Goal: Task Accomplishment & Management: Manage account settings

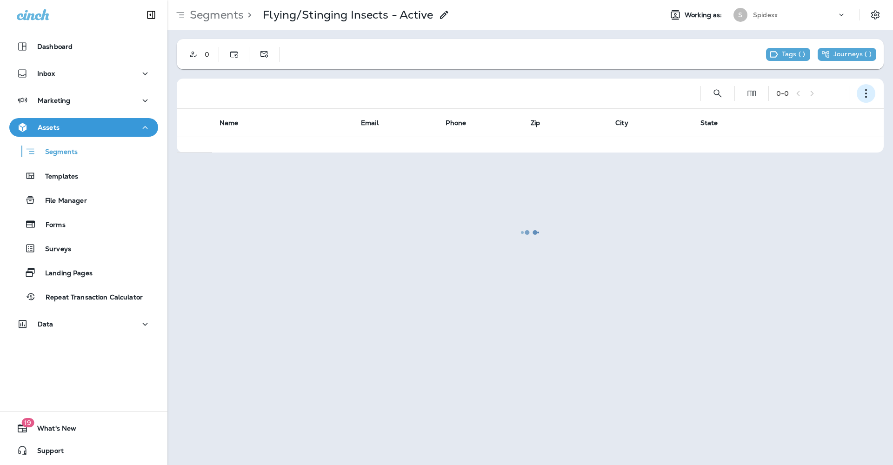
click at [867, 93] on icon "button" at bounding box center [865, 93] width 9 height 9
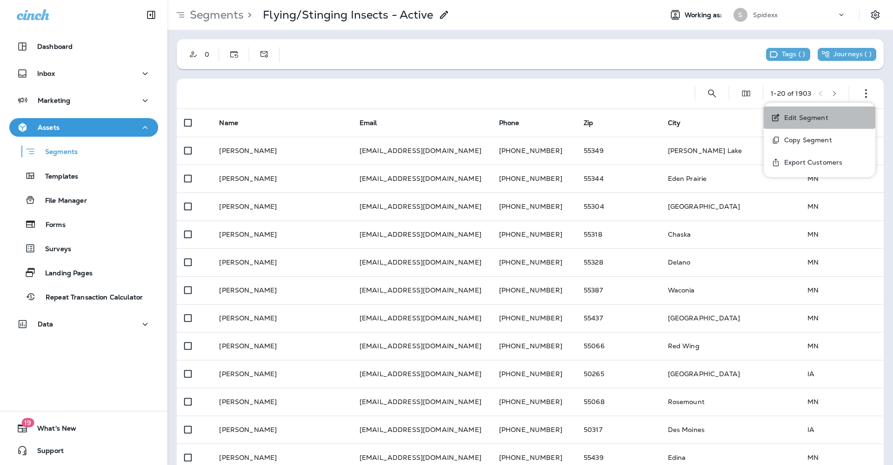
click at [814, 118] on p "Edit Segment" at bounding box center [804, 117] width 48 height 7
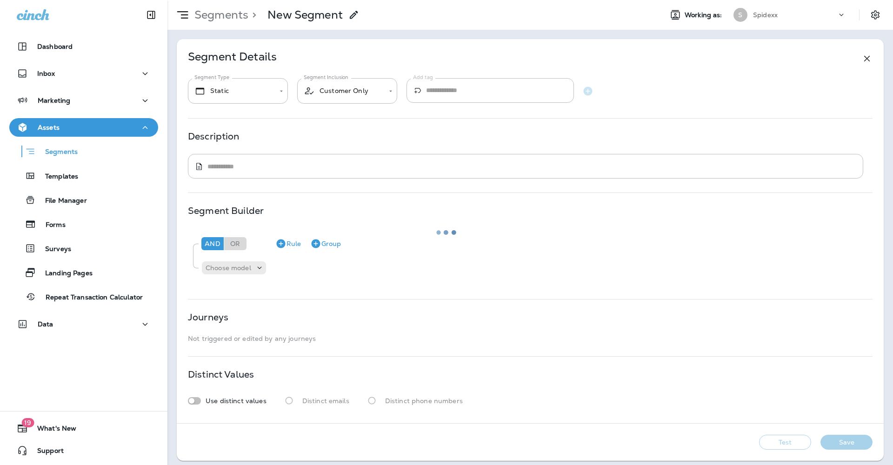
type input "*******"
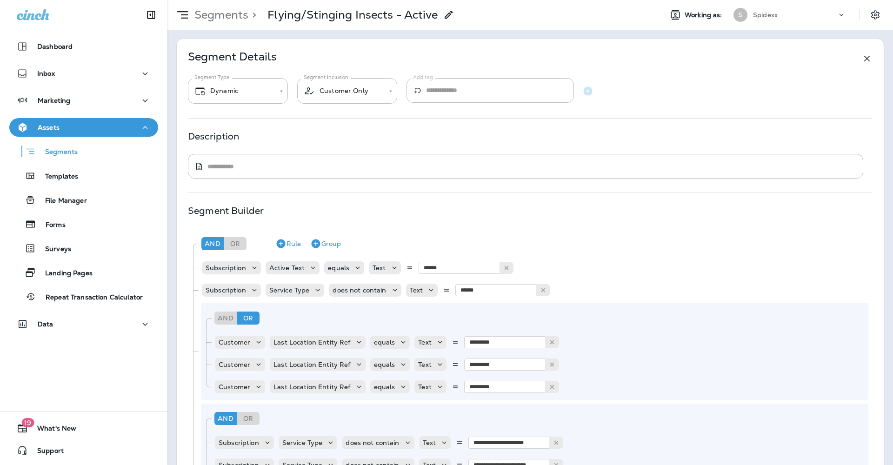
scroll to position [385, 0]
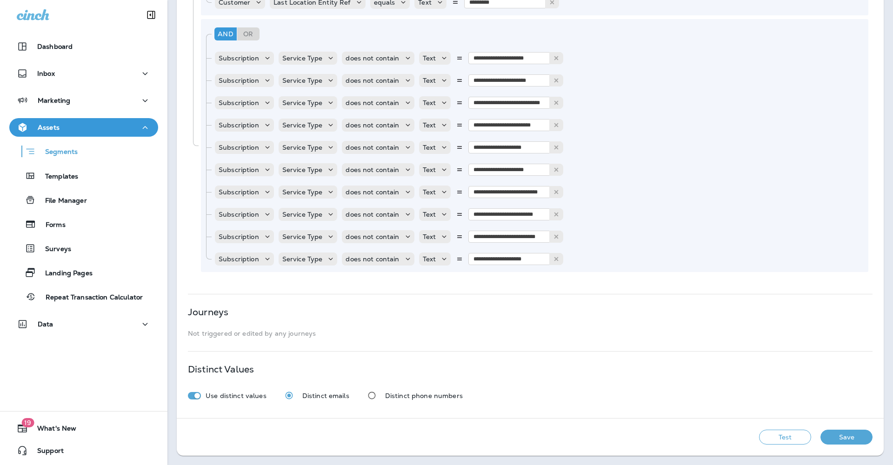
click at [773, 441] on button "Test" at bounding box center [785, 437] width 52 height 15
click at [652, 437] on button "View Sample" at bounding box center [652, 437] width 61 height 15
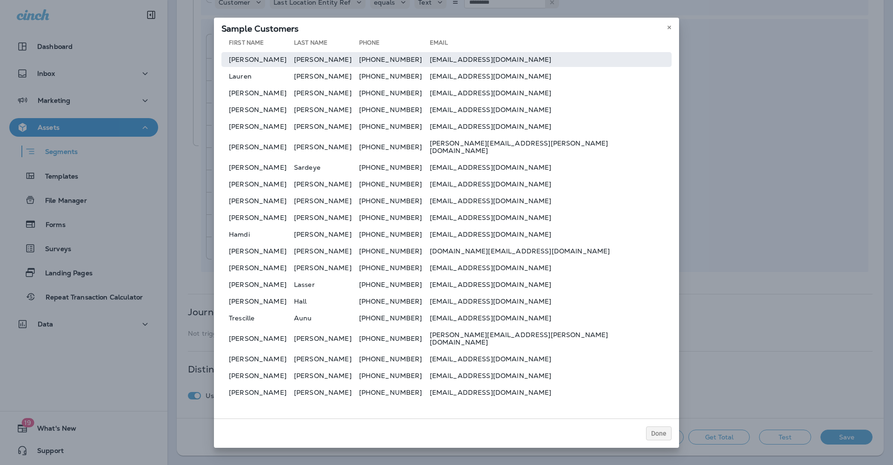
click at [430, 67] on td "[PHONE_NUMBER]" at bounding box center [394, 59] width 71 height 15
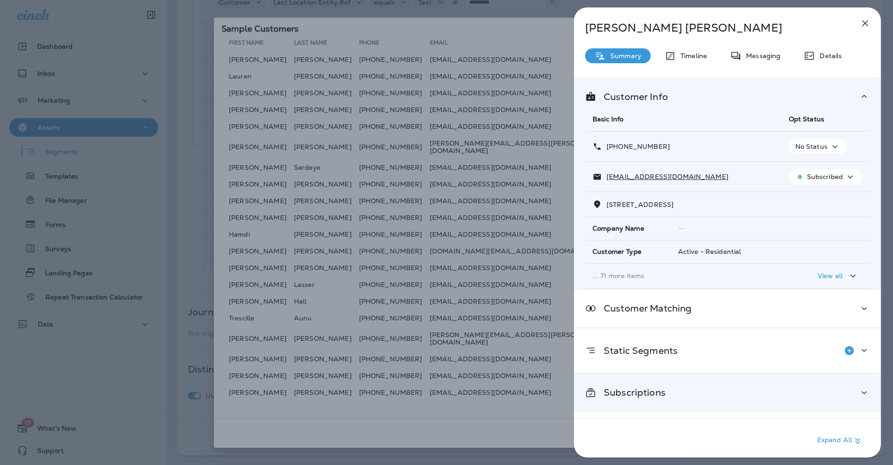
click at [852, 392] on div "Subscriptions" at bounding box center [727, 393] width 285 height 12
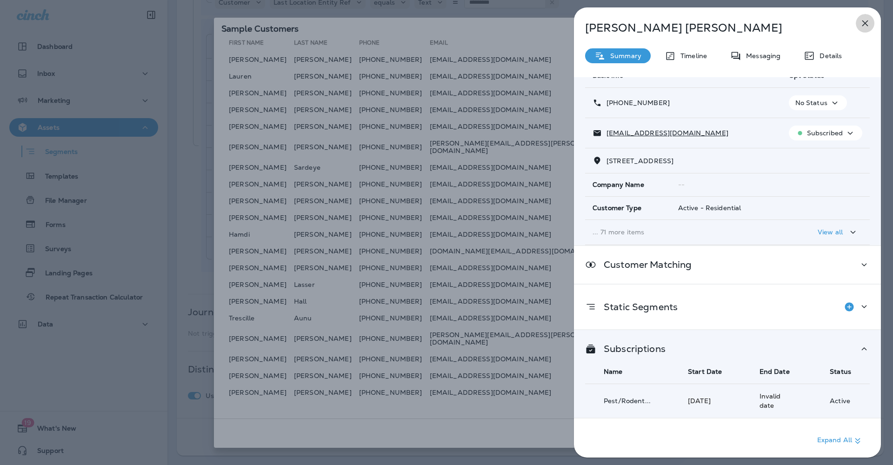
click at [863, 24] on icon "button" at bounding box center [865, 23] width 11 height 11
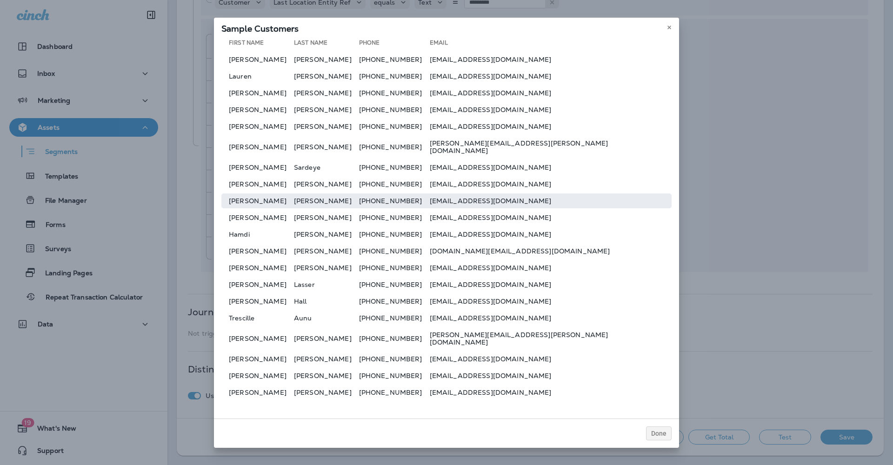
click at [430, 200] on td "[PHONE_NUMBER]" at bounding box center [394, 200] width 71 height 15
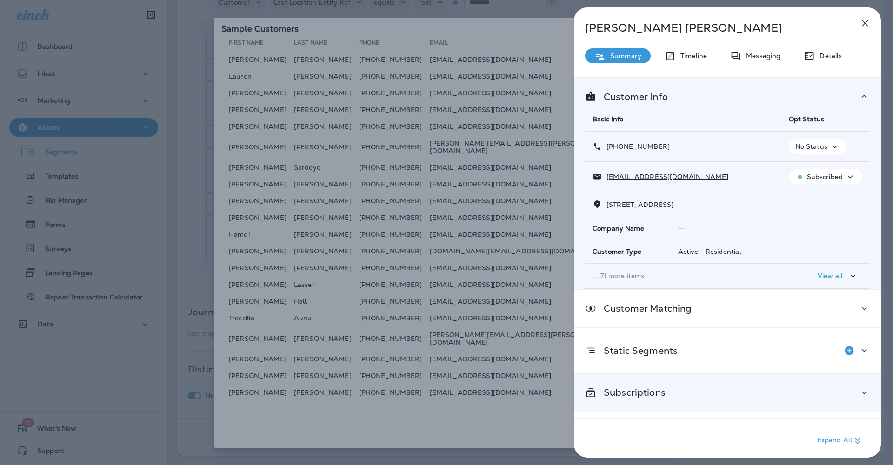
click at [713, 393] on div "Subscriptions" at bounding box center [727, 393] width 285 height 12
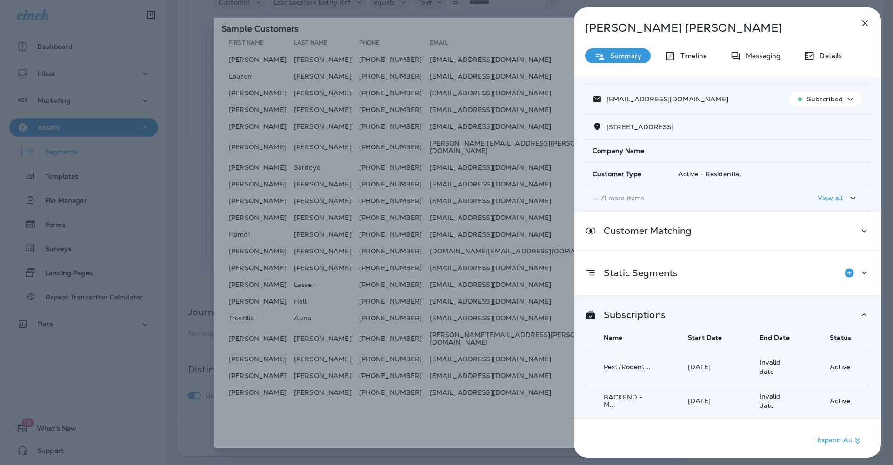
scroll to position [86, 0]
click at [862, 24] on icon "button" at bounding box center [865, 23] width 11 height 11
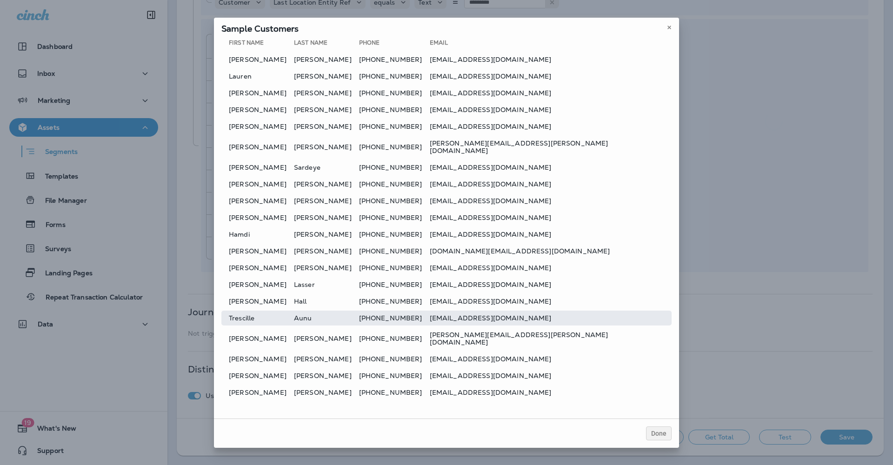
click at [467, 313] on div at bounding box center [446, 232] width 893 height 465
click at [430, 312] on td "[PHONE_NUMBER]" at bounding box center [394, 318] width 71 height 15
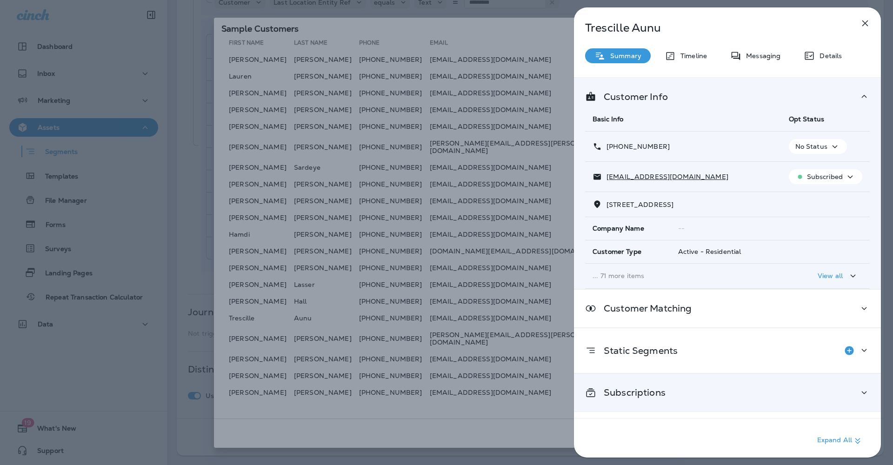
click at [730, 398] on div "Subscriptions" at bounding box center [727, 393] width 285 height 12
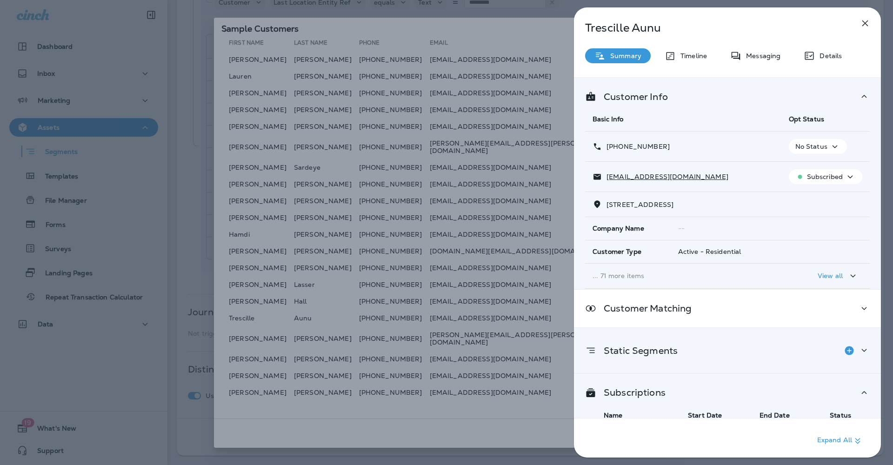
scroll to position [53, 0]
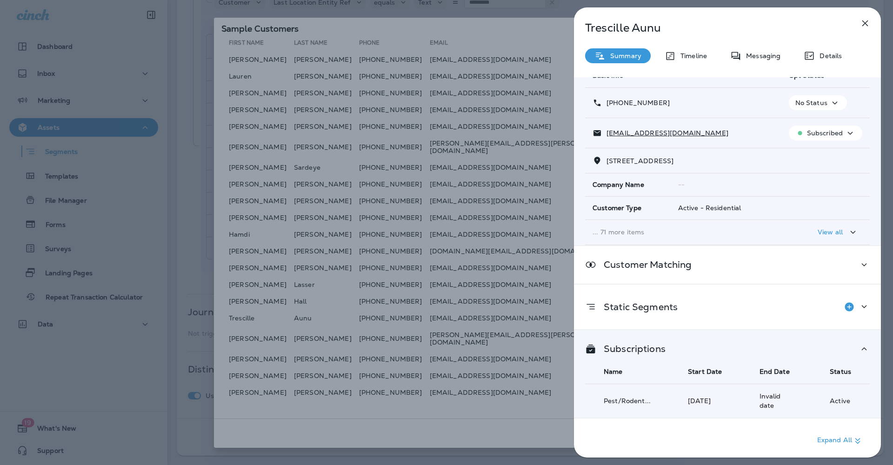
click at [861, 20] on icon "button" at bounding box center [865, 23] width 11 height 11
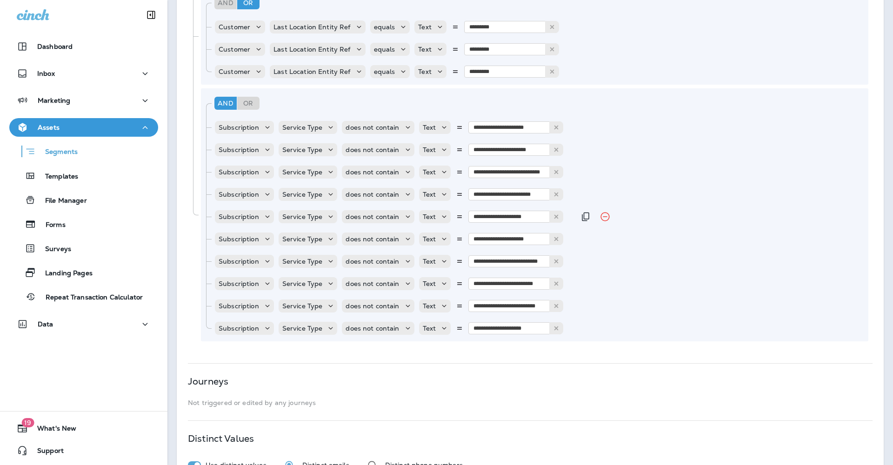
scroll to position [385, 0]
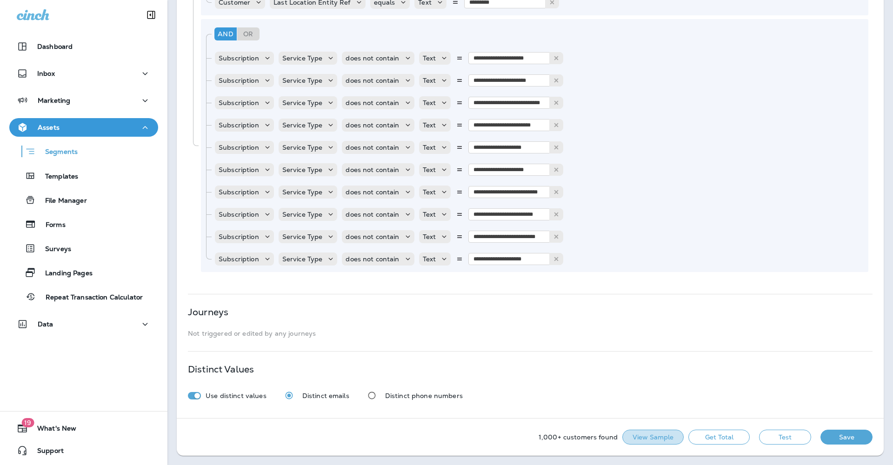
click at [652, 440] on button "View Sample" at bounding box center [652, 437] width 61 height 15
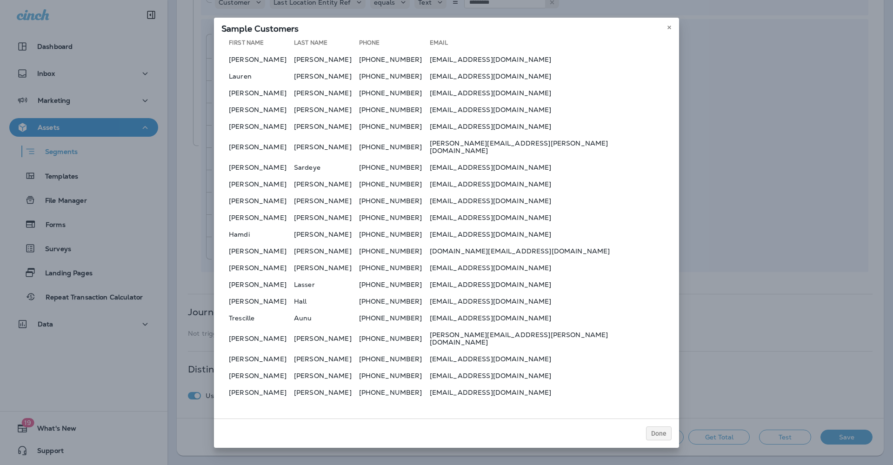
click at [463, 293] on table "First Name Last Name Phone Email [PERSON_NAME] [PHONE_NUMBER] [EMAIL_ADDRESS][D…" at bounding box center [446, 219] width 450 height 365
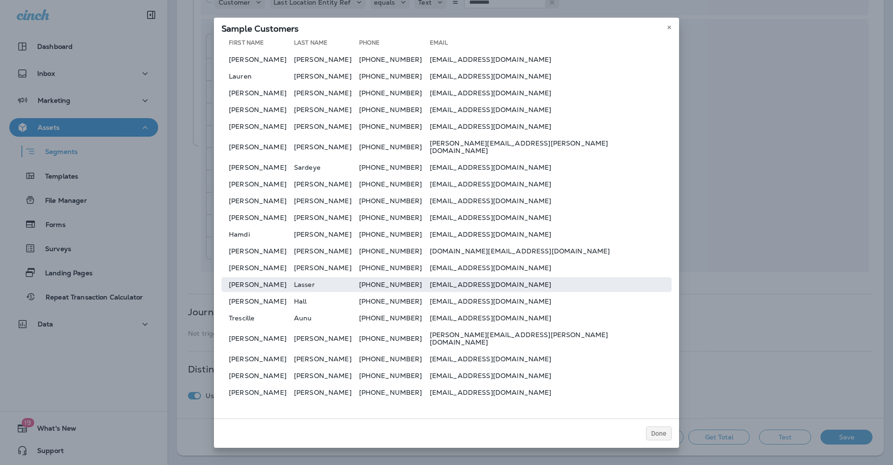
click at [430, 289] on td "[PHONE_NUMBER]" at bounding box center [394, 284] width 71 height 15
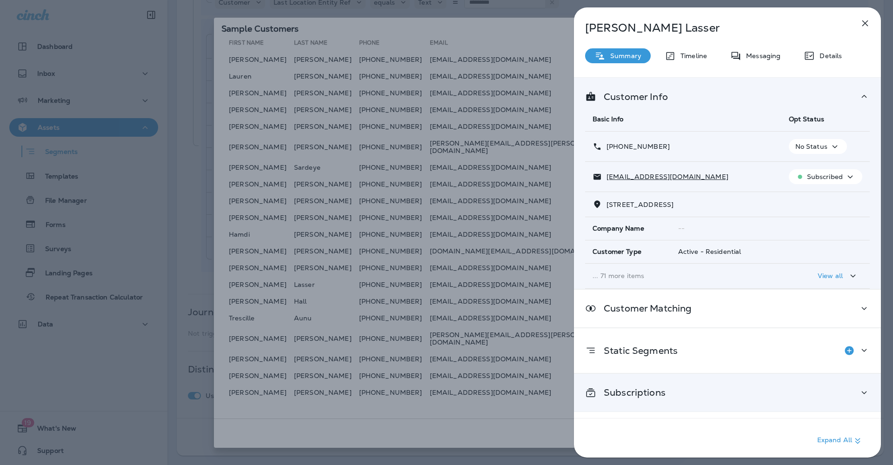
click at [702, 391] on div "Subscriptions" at bounding box center [727, 393] width 285 height 12
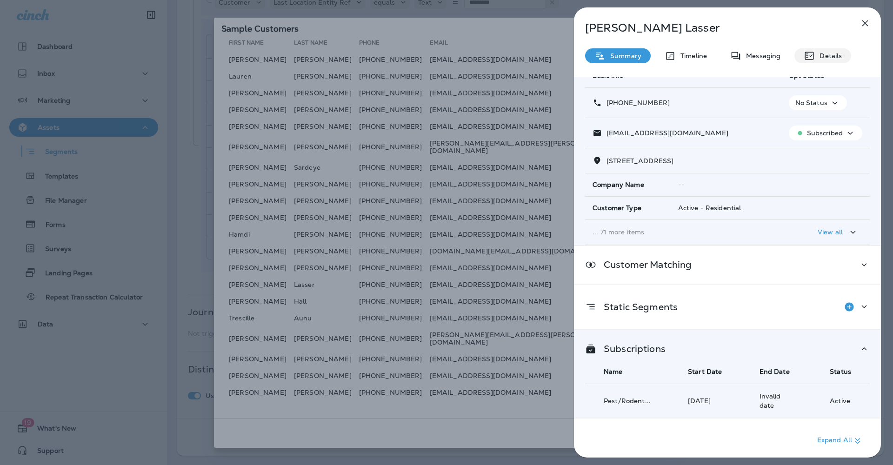
scroll to position [52, 0]
click at [861, 20] on icon "button" at bounding box center [865, 23] width 11 height 11
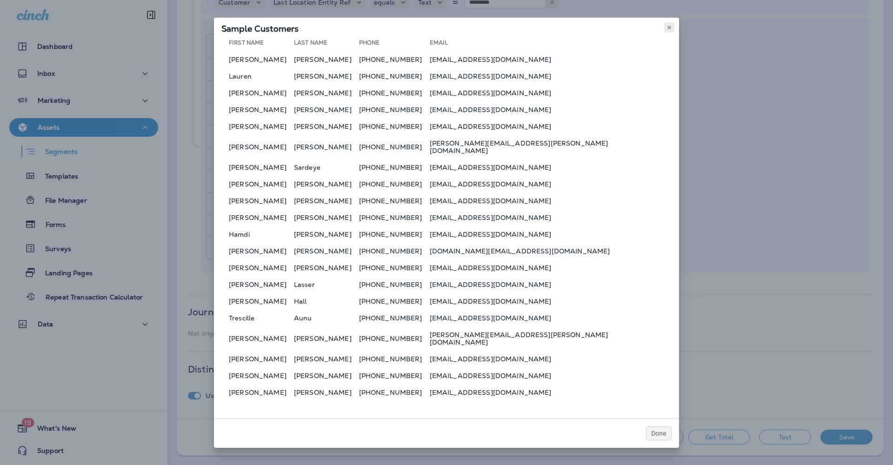
click at [669, 30] on icon at bounding box center [669, 28] width 6 height 6
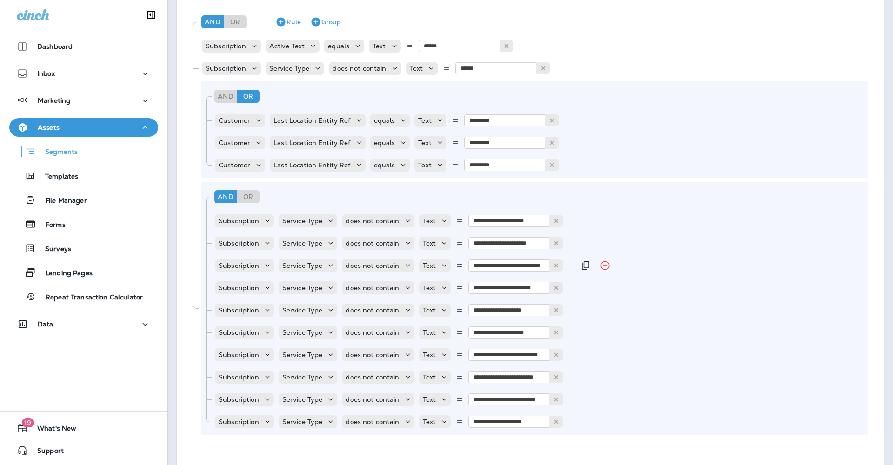
scroll to position [229, 0]
